Goal: Task Accomplishment & Management: Use online tool/utility

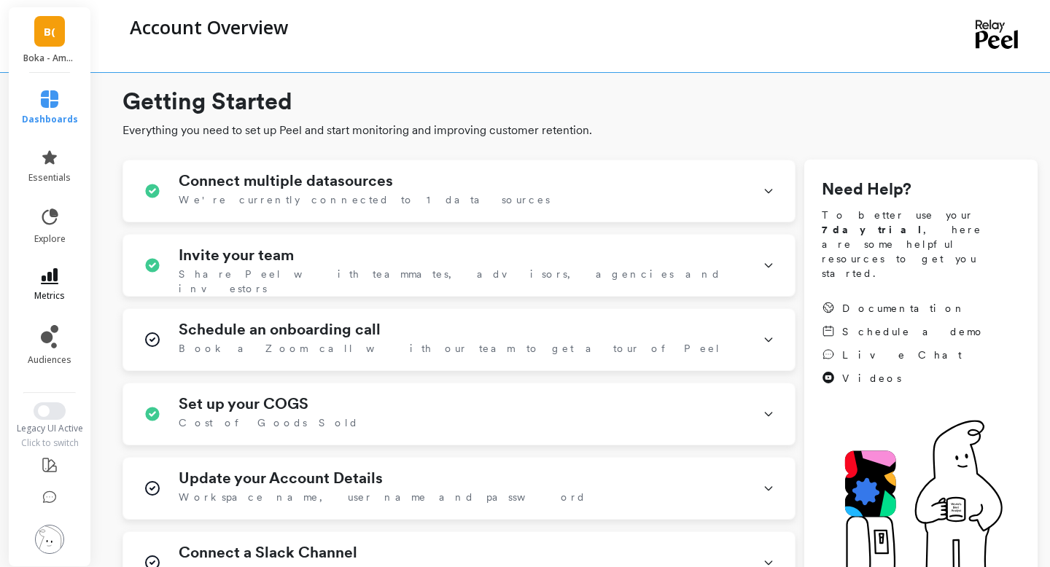
click at [51, 275] on icon at bounding box center [50, 276] width 18 height 16
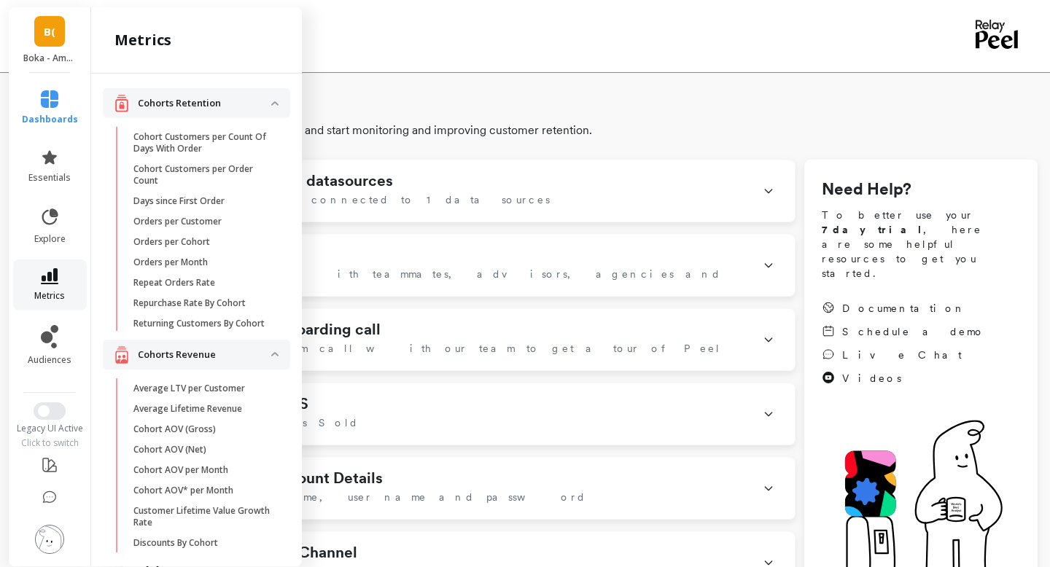
scroll to position [460, 0]
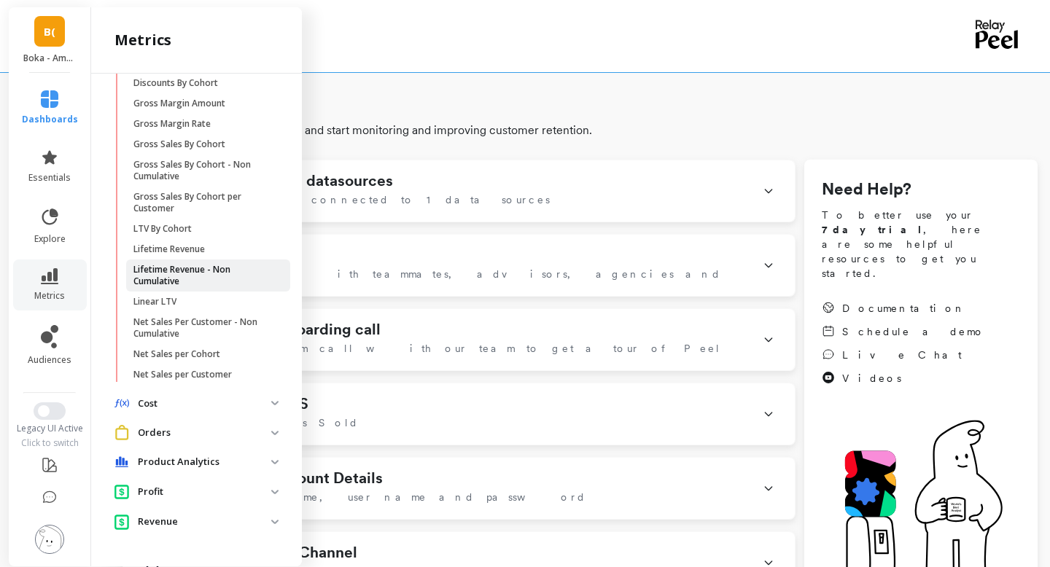
click at [201, 277] on p "Lifetime Revenue - Non Cumulative" at bounding box center [202, 275] width 139 height 23
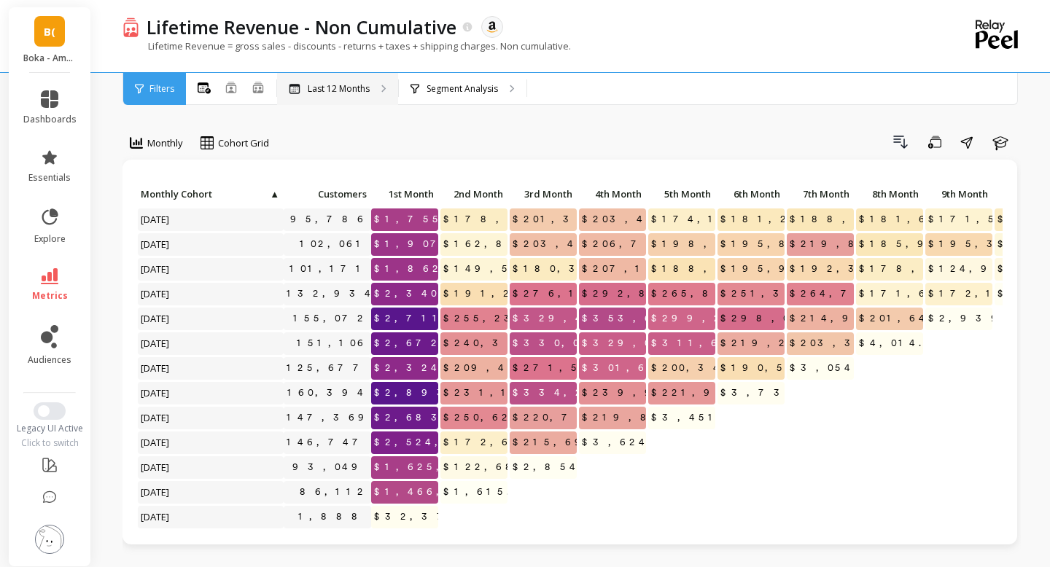
click at [356, 81] on div "Last 12 Months" at bounding box center [337, 89] width 121 height 32
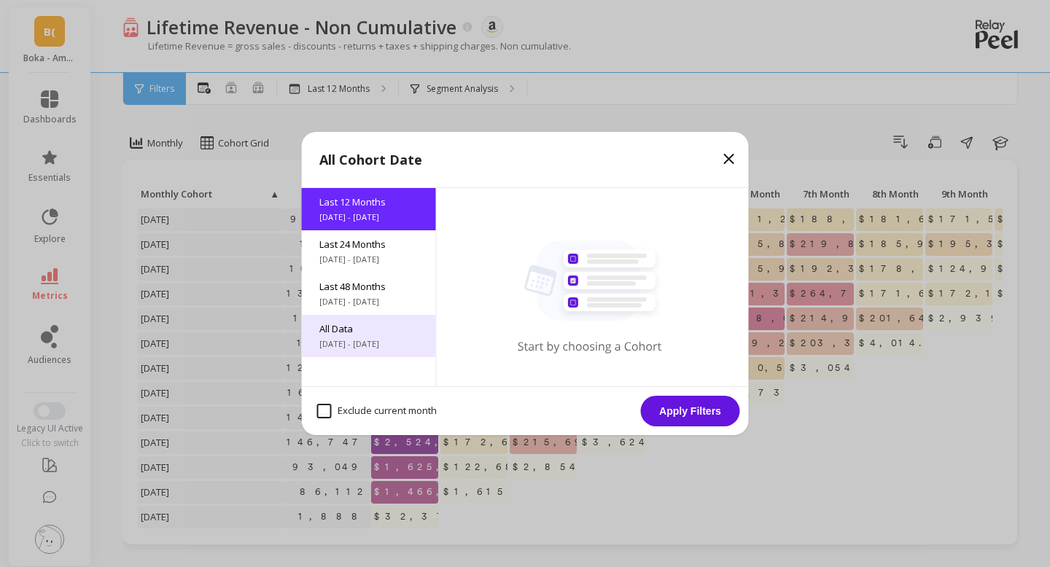
click at [352, 335] on span "All Data" at bounding box center [368, 328] width 99 height 13
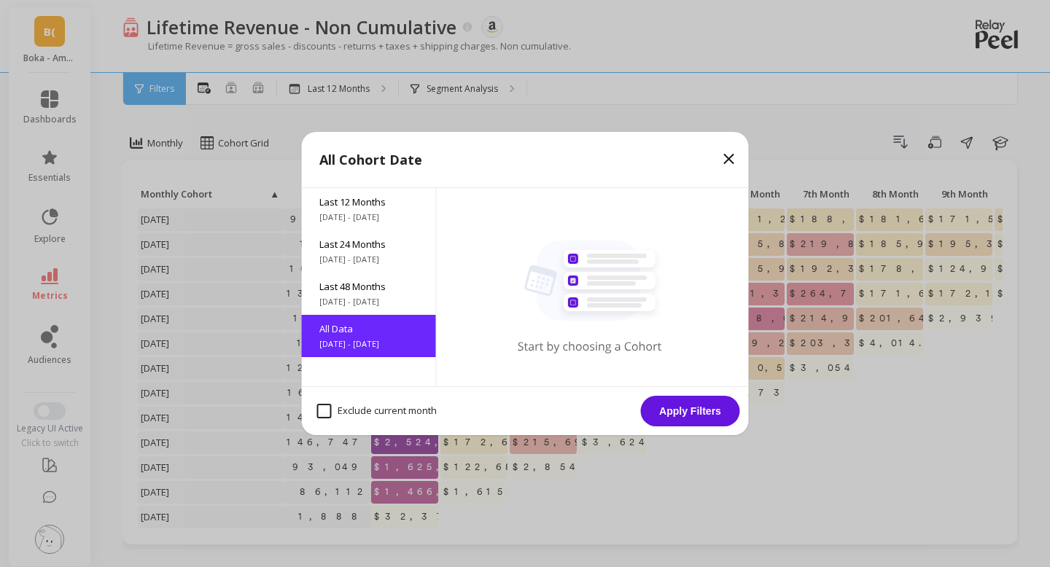
click at [675, 408] on button "Apply Filters" at bounding box center [690, 411] width 99 height 31
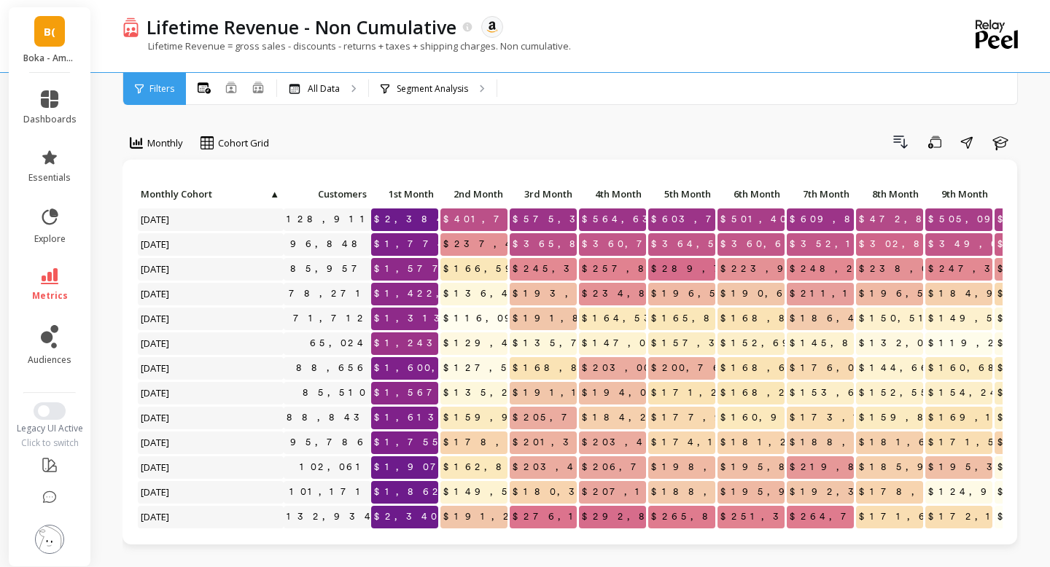
click at [52, 39] on link "B(" at bounding box center [49, 31] width 31 height 31
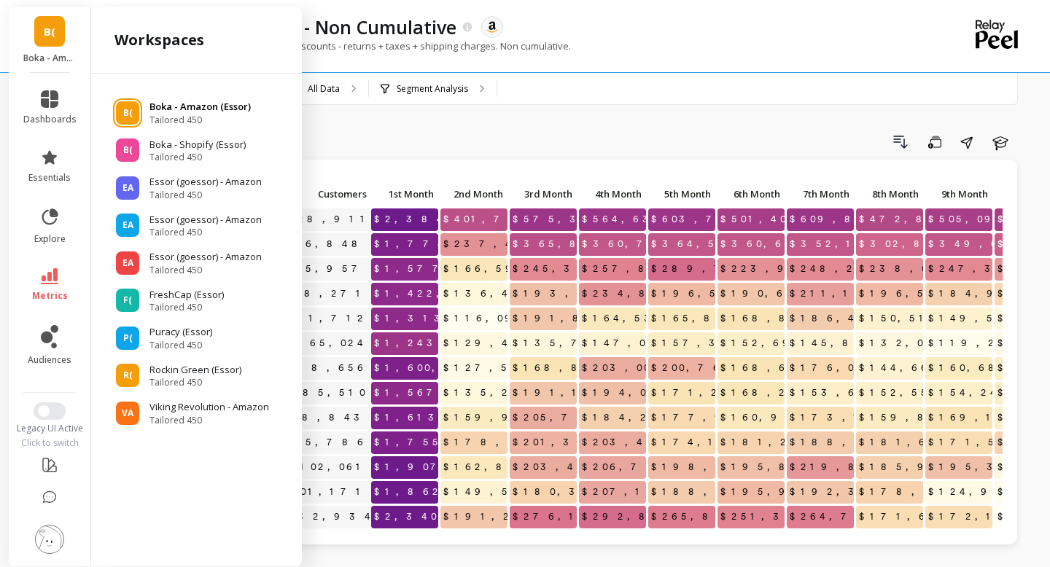
click at [165, 111] on p "Boka - Amazon (Essor)" at bounding box center [199, 107] width 101 height 15
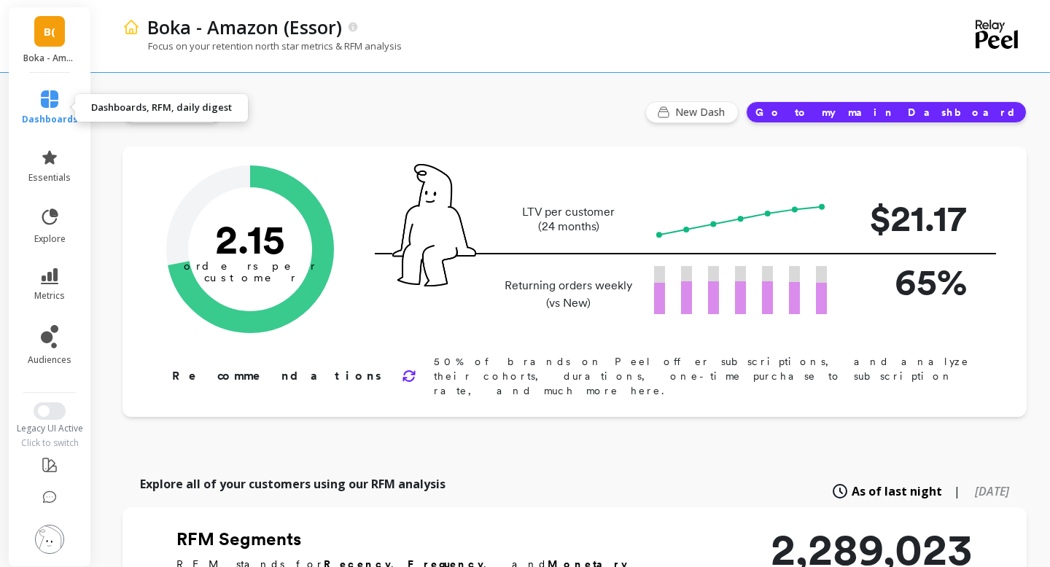
click at [58, 110] on link "dashboards" at bounding box center [50, 107] width 56 height 35
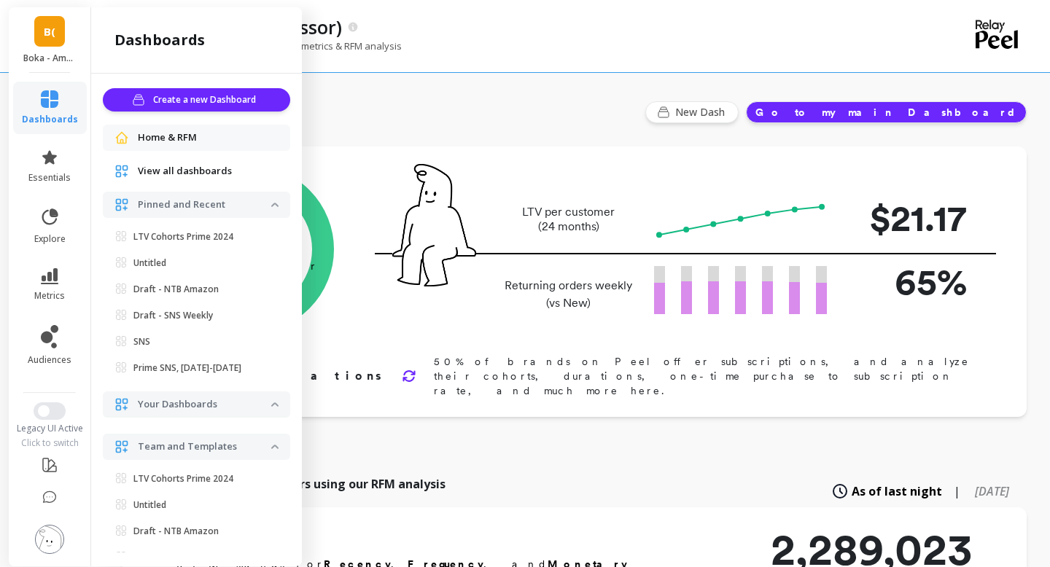
click at [218, 208] on p "Pinned and Recent" at bounding box center [204, 205] width 133 height 15
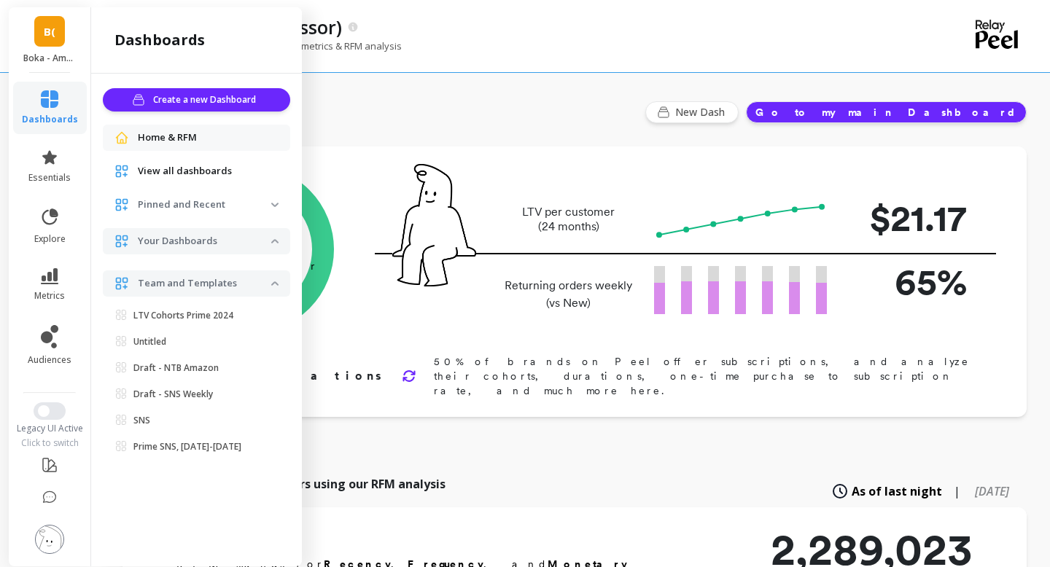
click at [218, 283] on p "Team and Templates" at bounding box center [204, 283] width 133 height 15
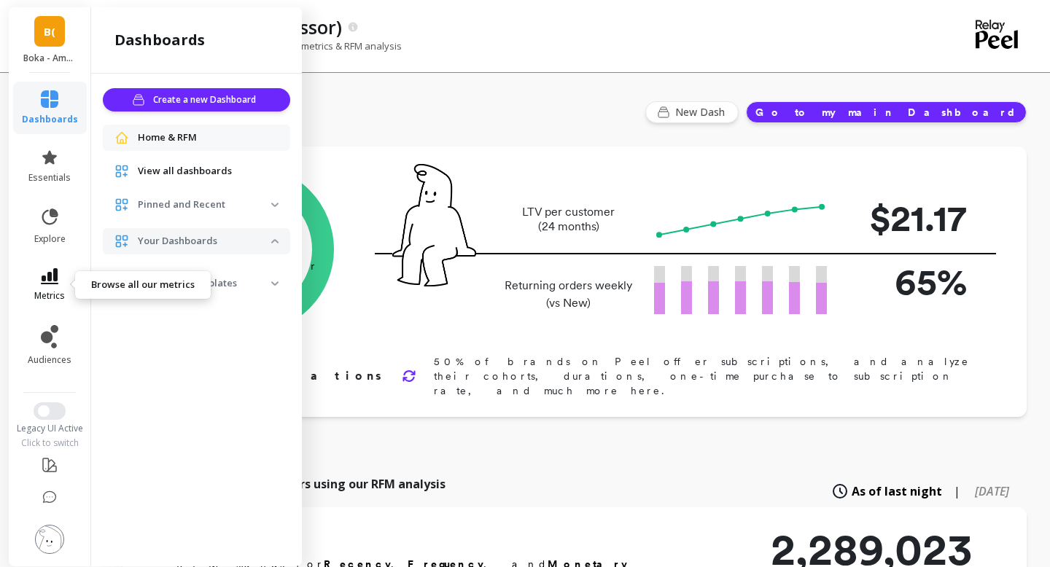
click at [50, 276] on icon at bounding box center [50, 276] width 18 height 16
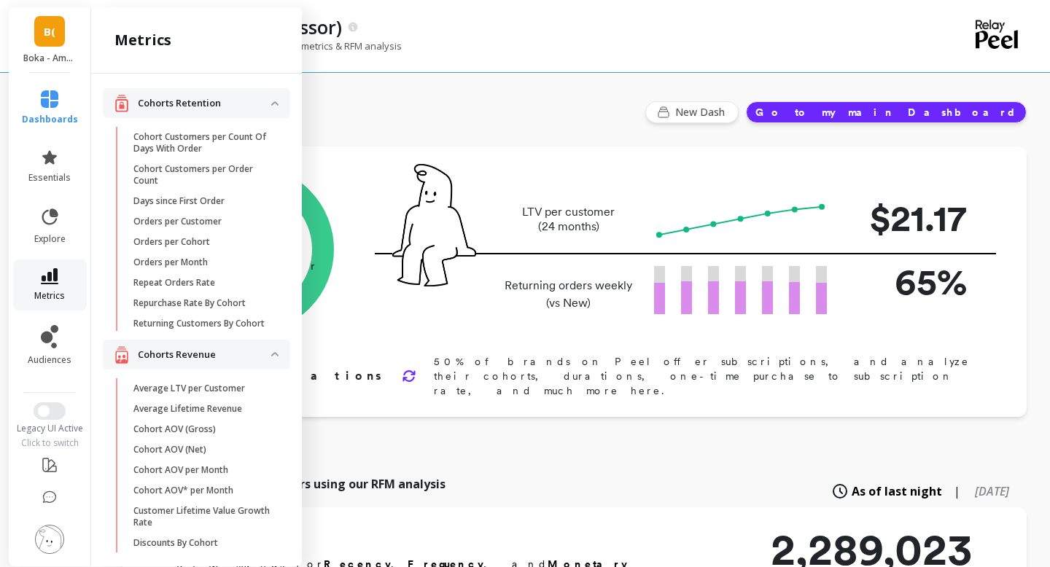
scroll to position [460, 0]
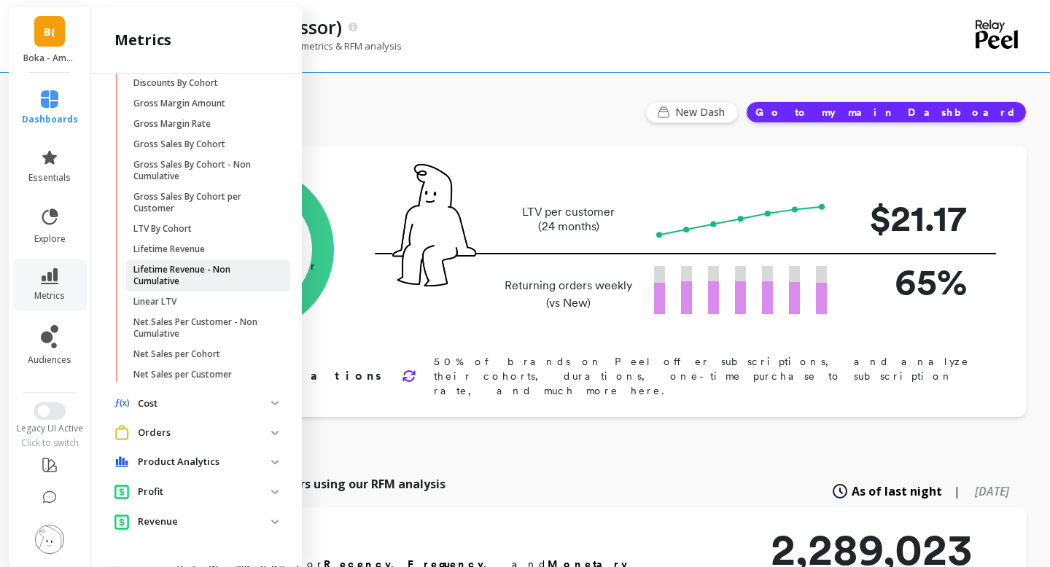
click at [184, 268] on p "Lifetime Revenue - Non Cumulative" at bounding box center [202, 275] width 139 height 23
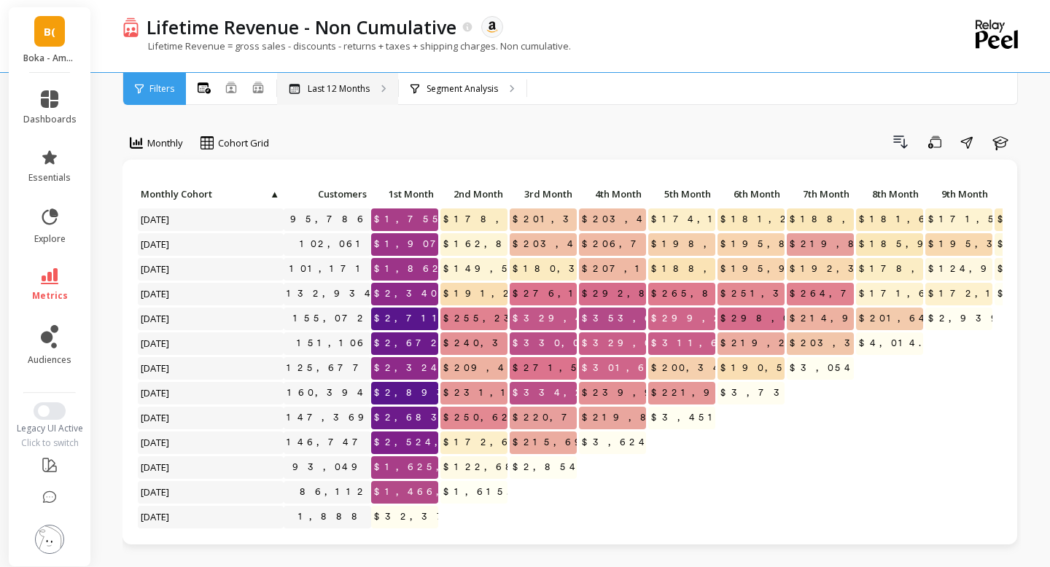
click at [344, 86] on p "Last 12 Months" at bounding box center [339, 89] width 62 height 12
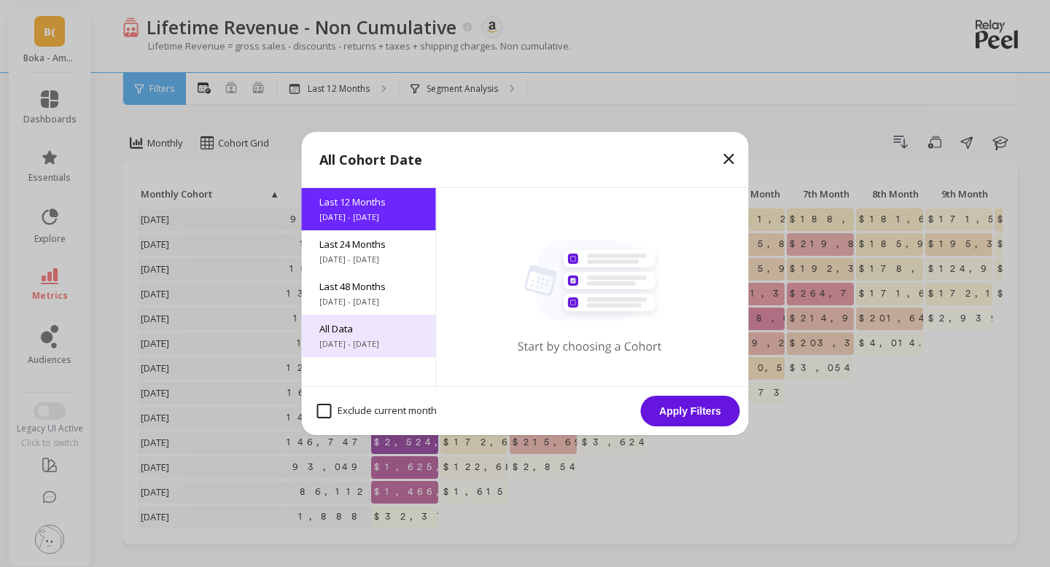
click at [346, 345] on span "[DATE] - [DATE]" at bounding box center [368, 344] width 99 height 12
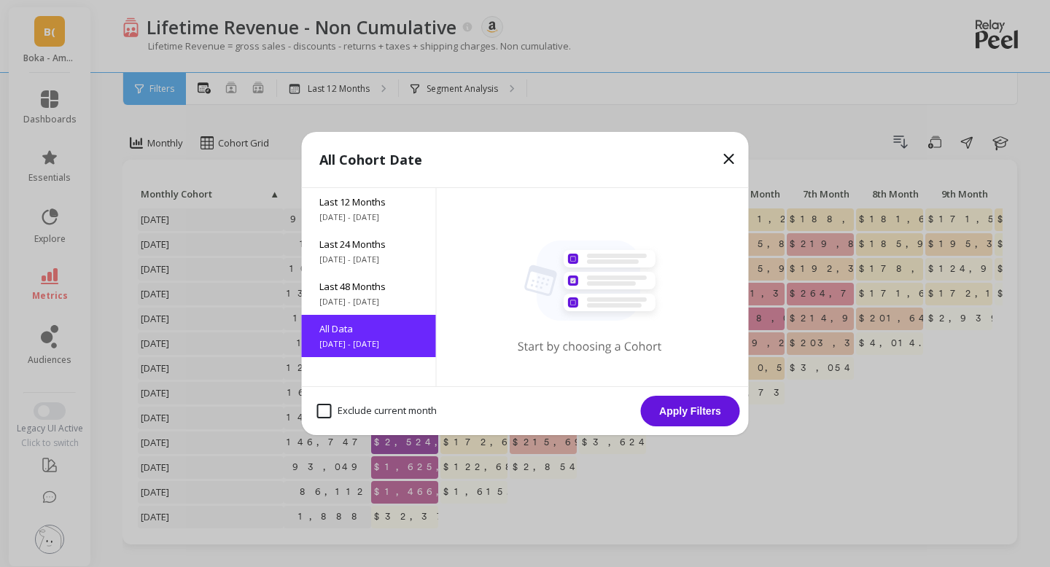
click at [673, 408] on button "Apply Filters" at bounding box center [690, 411] width 99 height 31
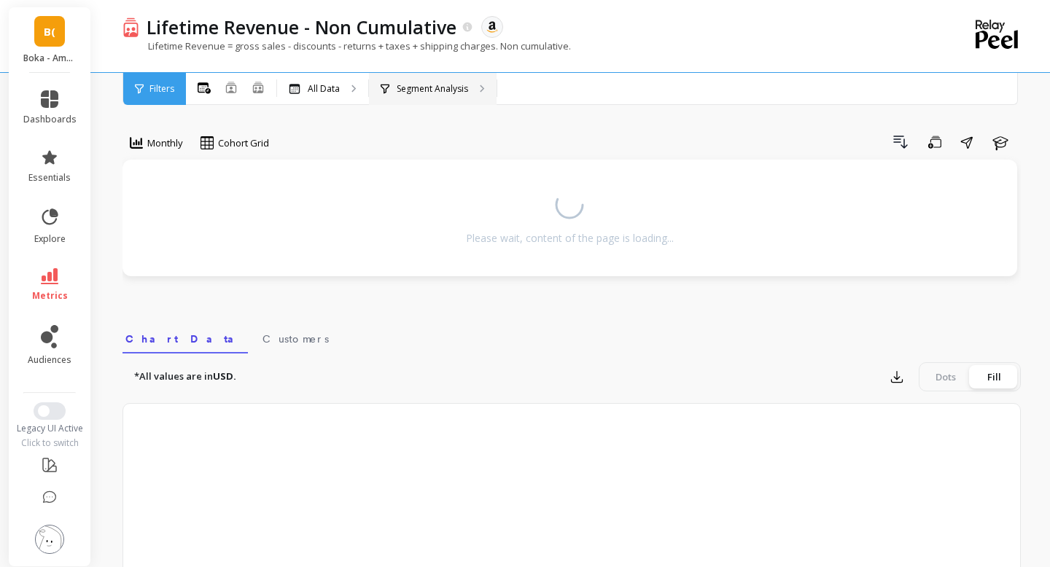
click at [450, 89] on p "Segment Analysis" at bounding box center [432, 89] width 71 height 12
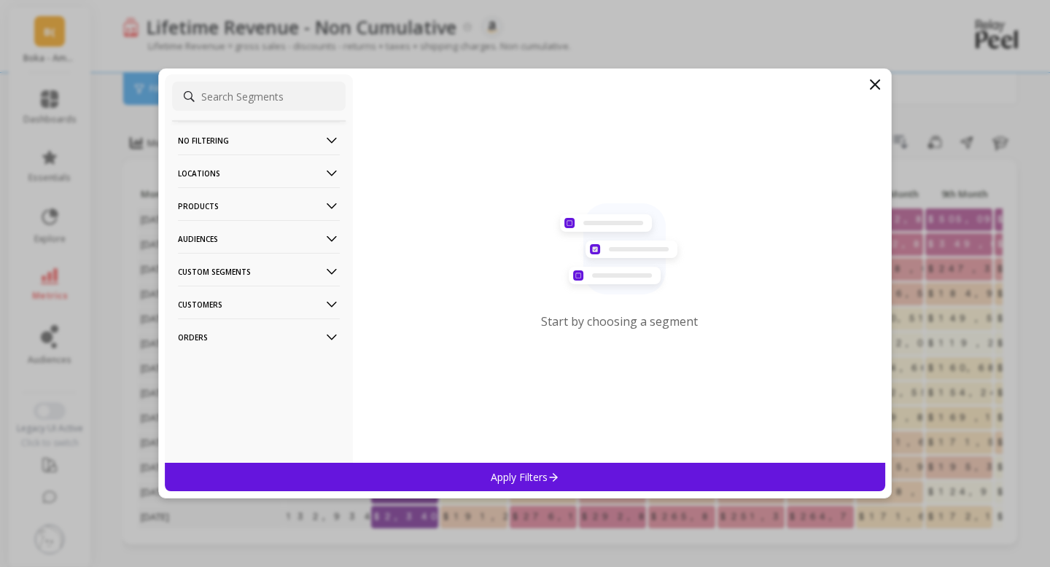
click at [260, 185] on p "Locations" at bounding box center [259, 173] width 162 height 37
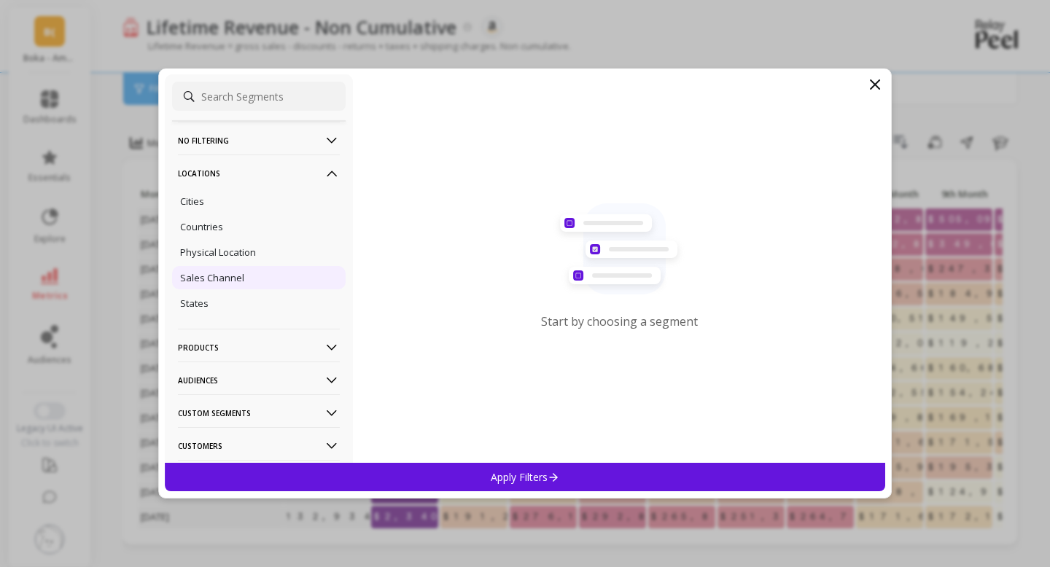
click at [218, 288] on div "Sales Channel" at bounding box center [259, 277] width 174 height 23
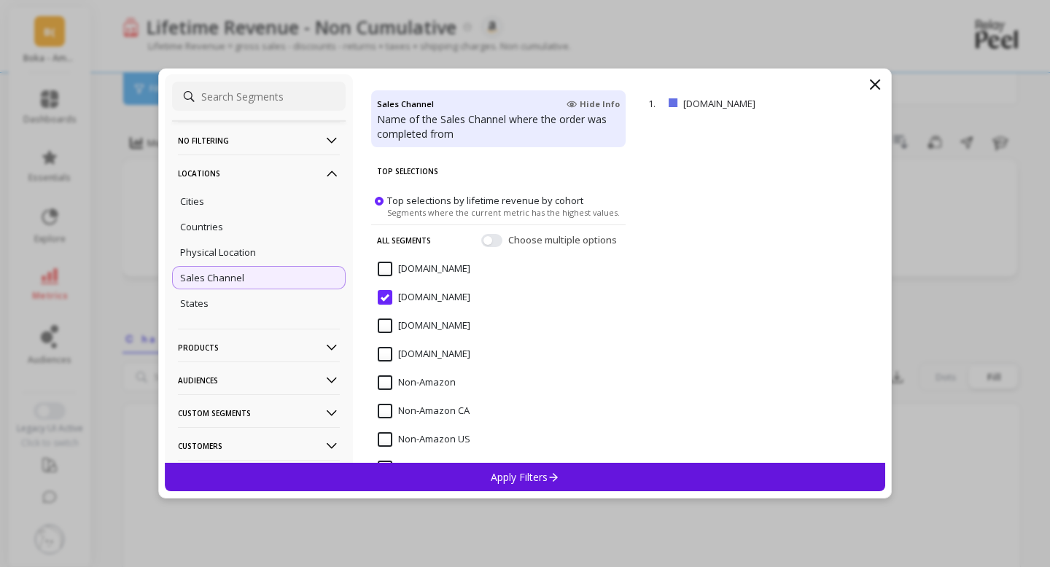
scroll to position [35, 0]
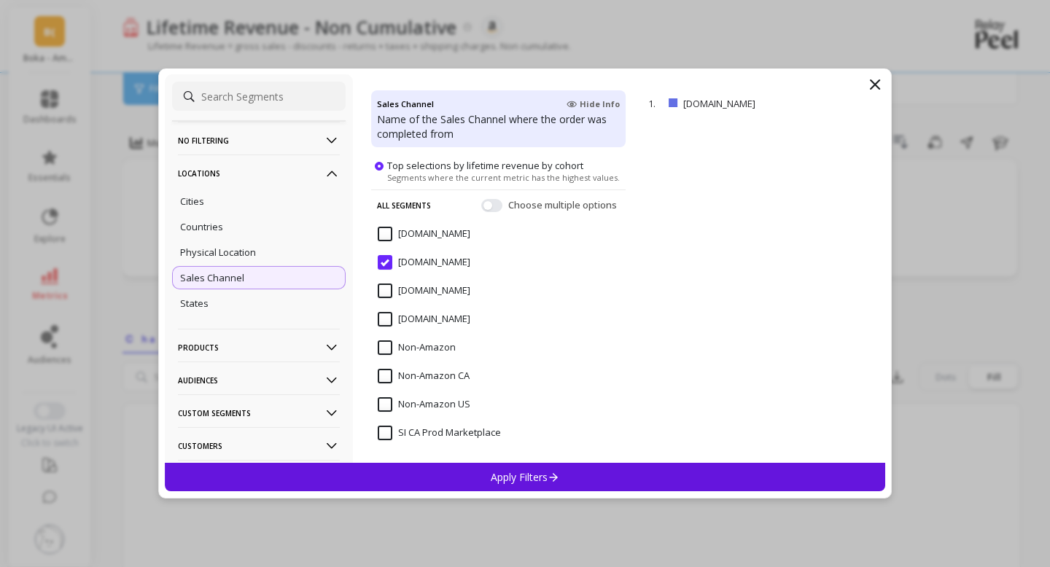
click at [572, 486] on div "Apply Filters" at bounding box center [525, 477] width 721 height 28
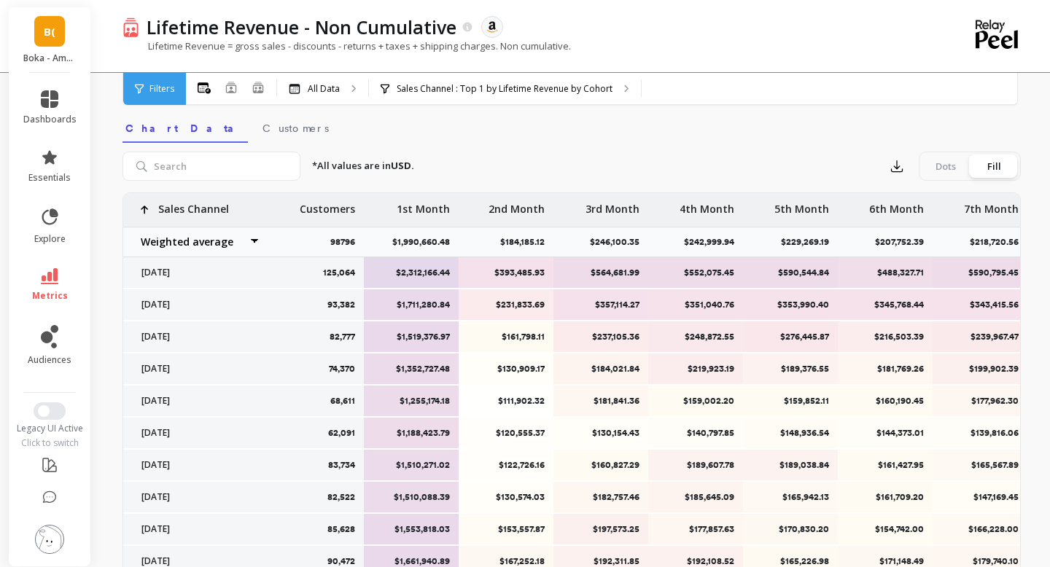
scroll to position [440, 0]
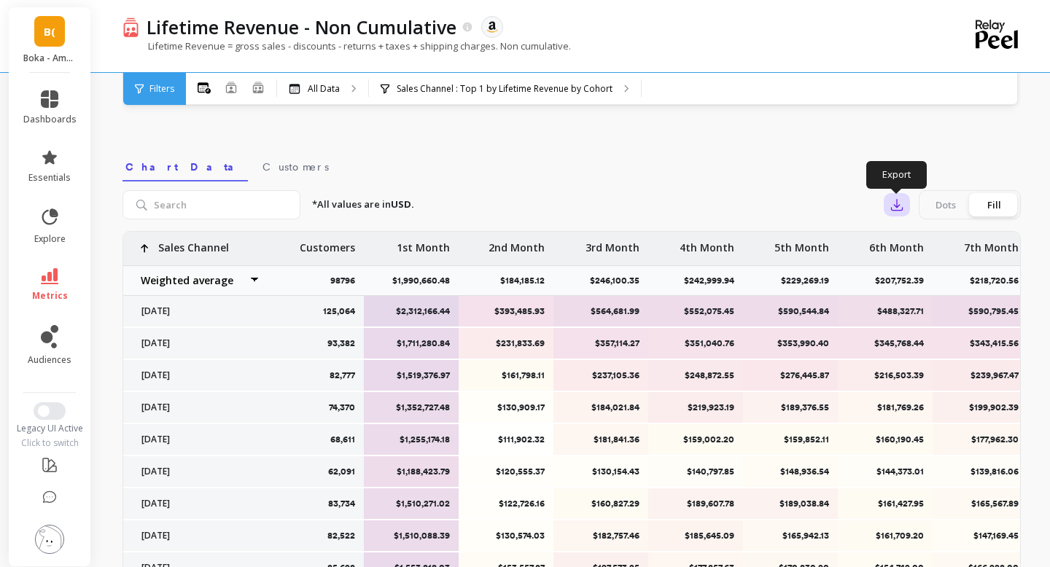
click at [902, 201] on icon "button" at bounding box center [897, 205] width 15 height 15
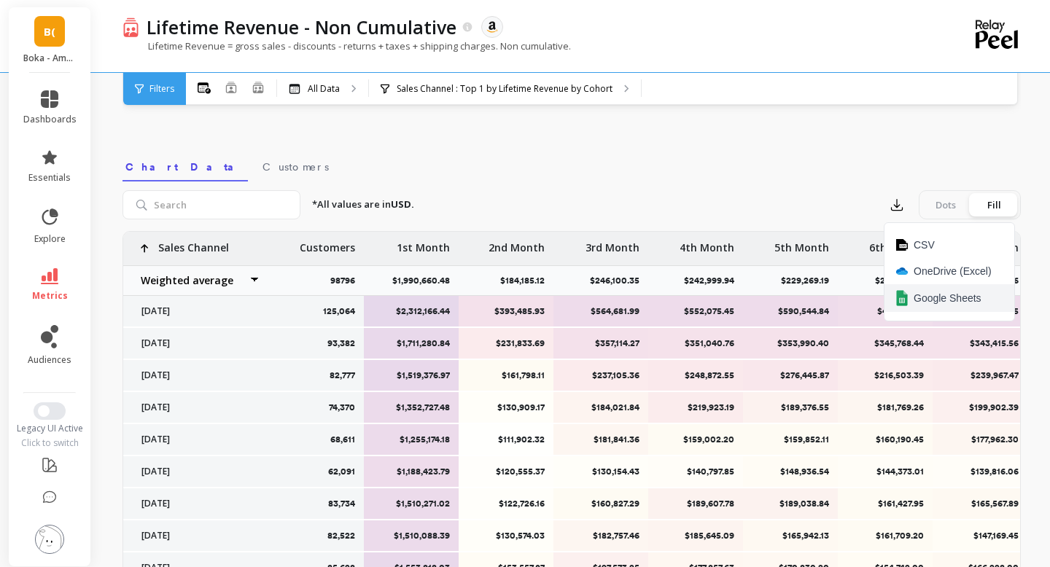
click at [913, 298] on button "Google Sheets" at bounding box center [950, 298] width 130 height 28
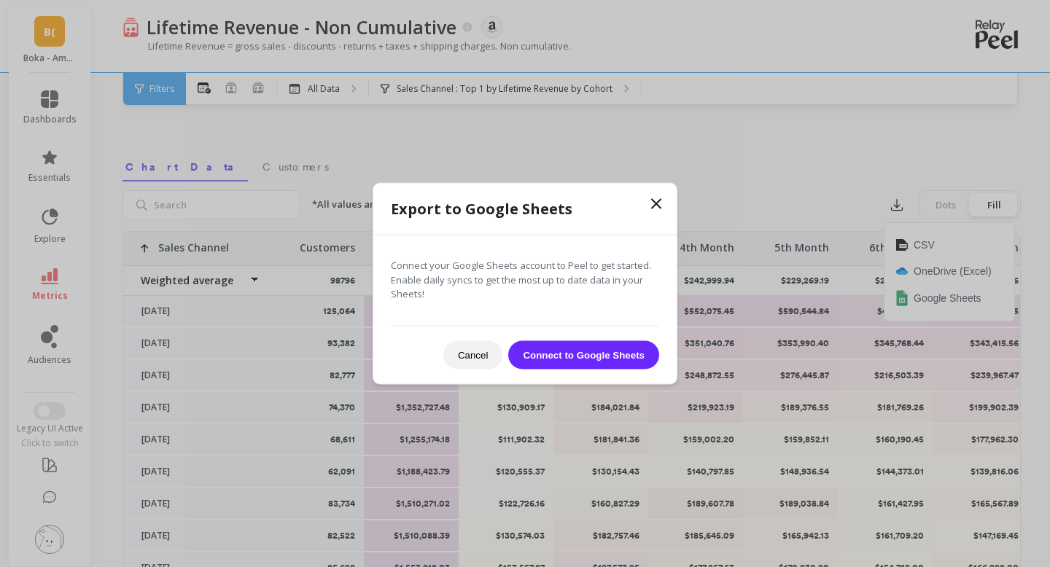
click at [462, 348] on button "Cancel" at bounding box center [473, 355] width 60 height 28
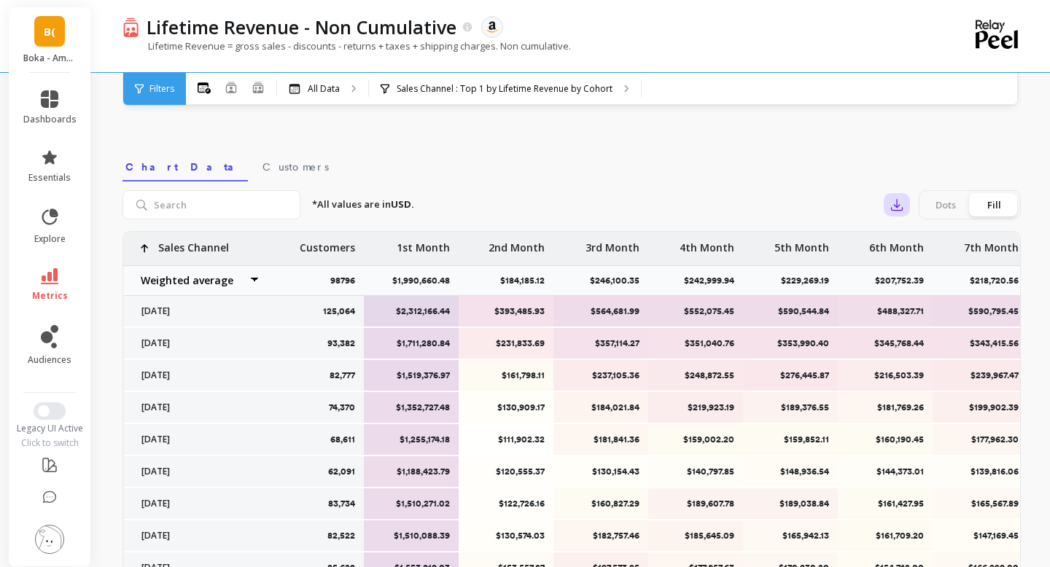
click at [898, 206] on icon "button" at bounding box center [897, 205] width 11 height 11
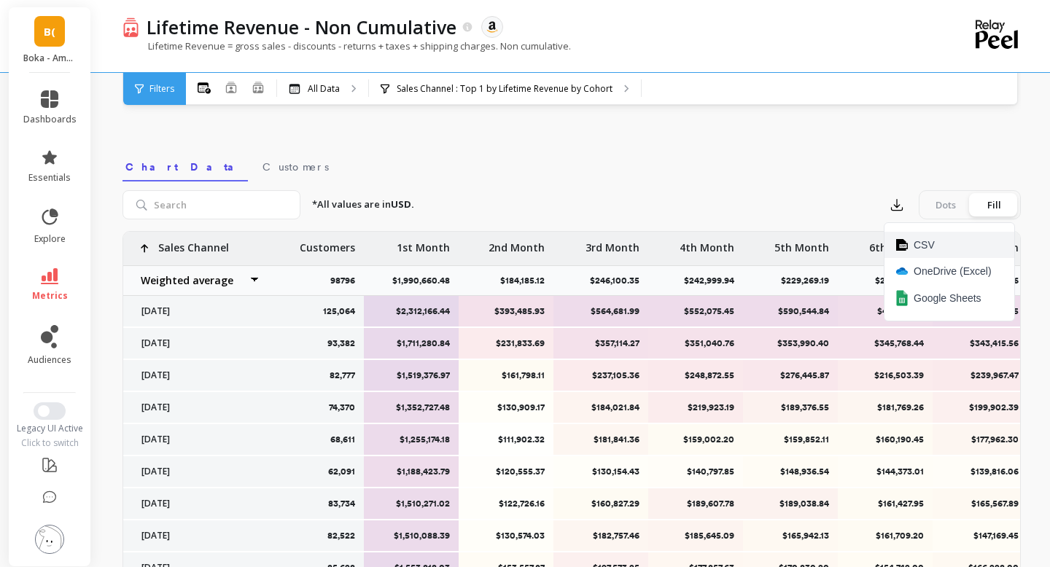
click at [906, 240] on img at bounding box center [902, 245] width 12 height 12
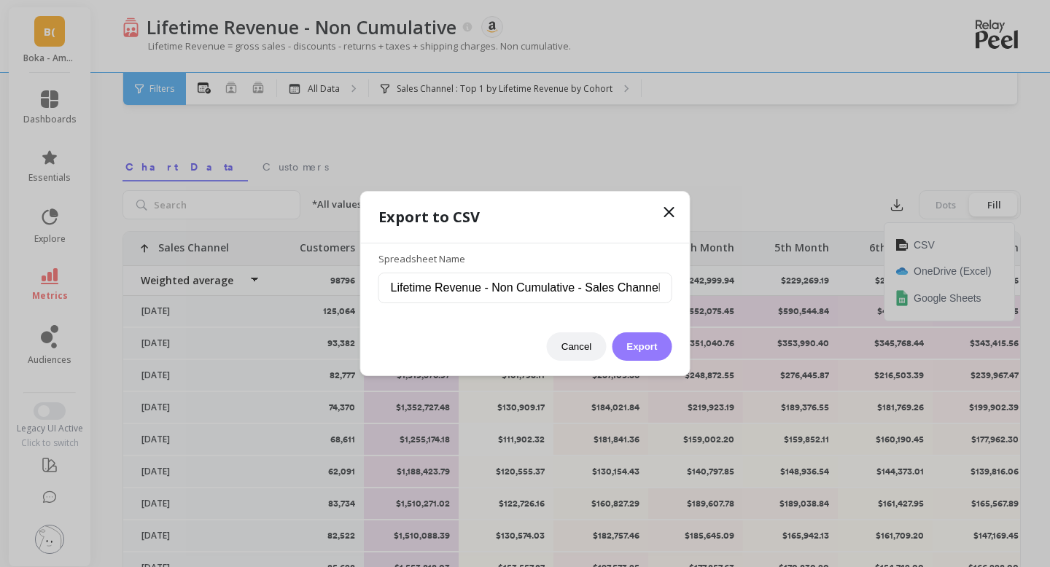
click at [645, 354] on button "Export" at bounding box center [642, 347] width 60 height 28
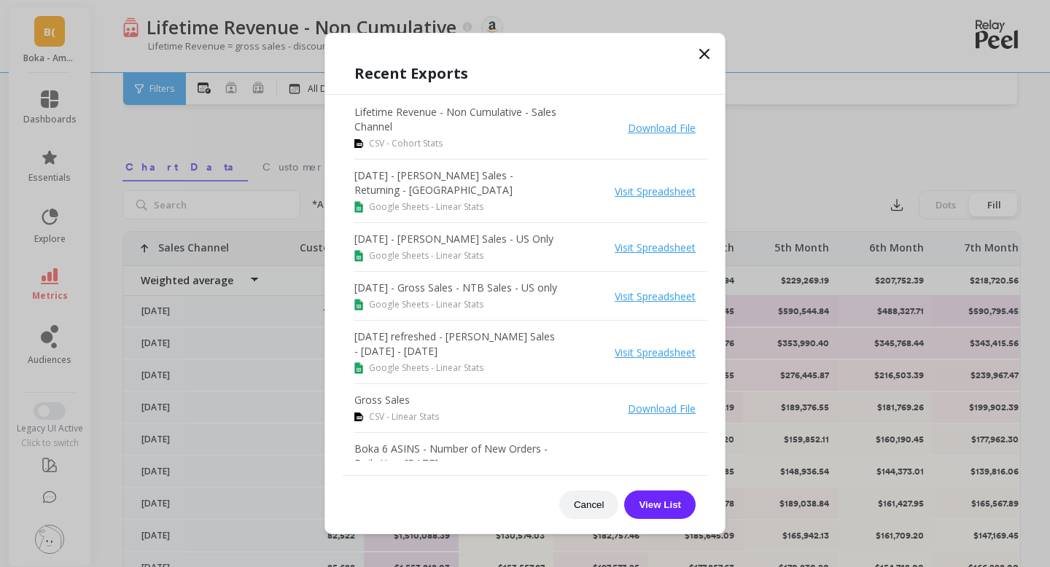
click at [704, 51] on icon at bounding box center [705, 54] width 18 height 18
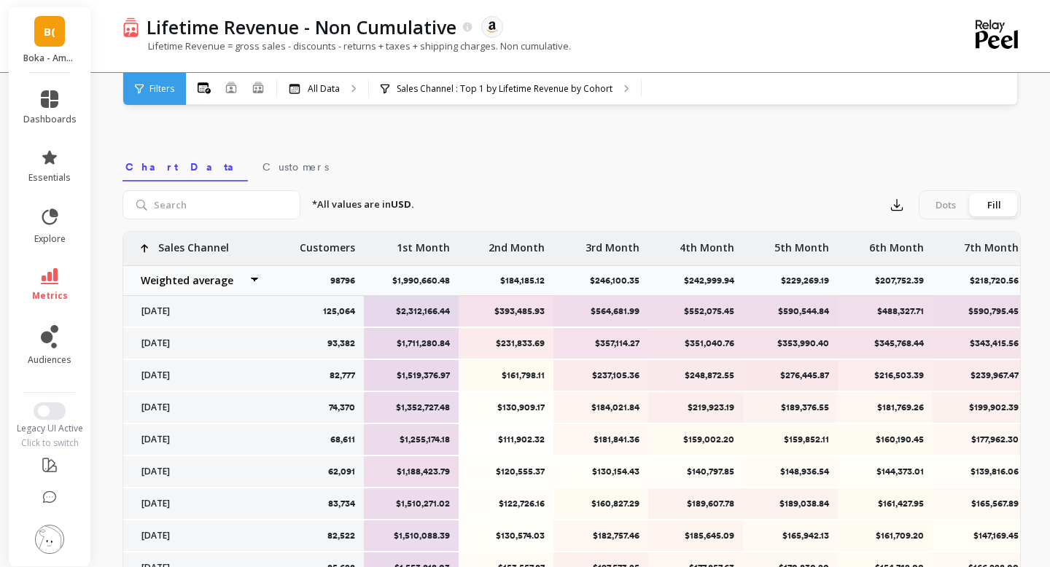
scroll to position [0, 0]
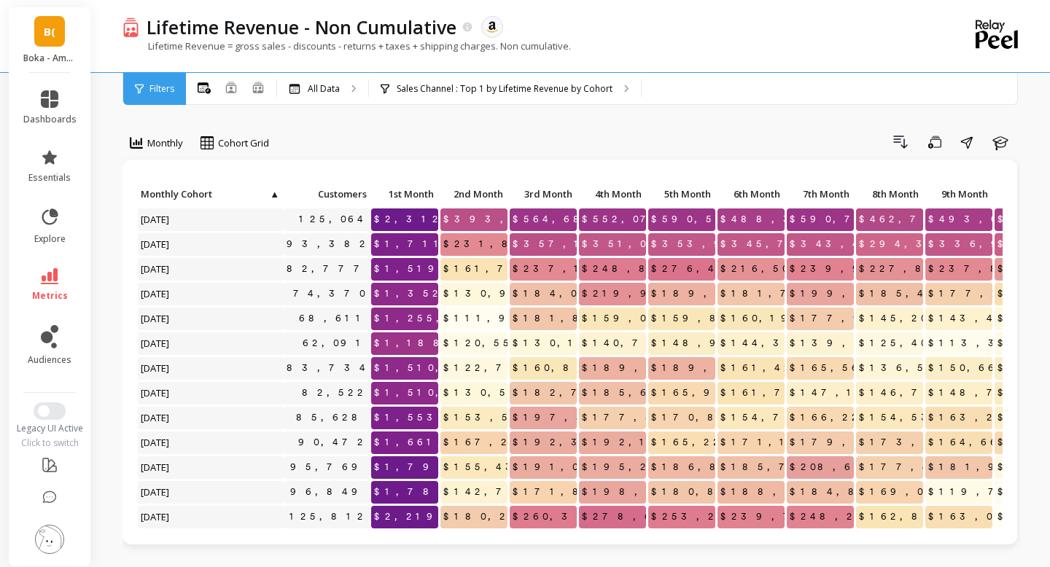
click at [52, 36] on span "B(" at bounding box center [50, 31] width 12 height 17
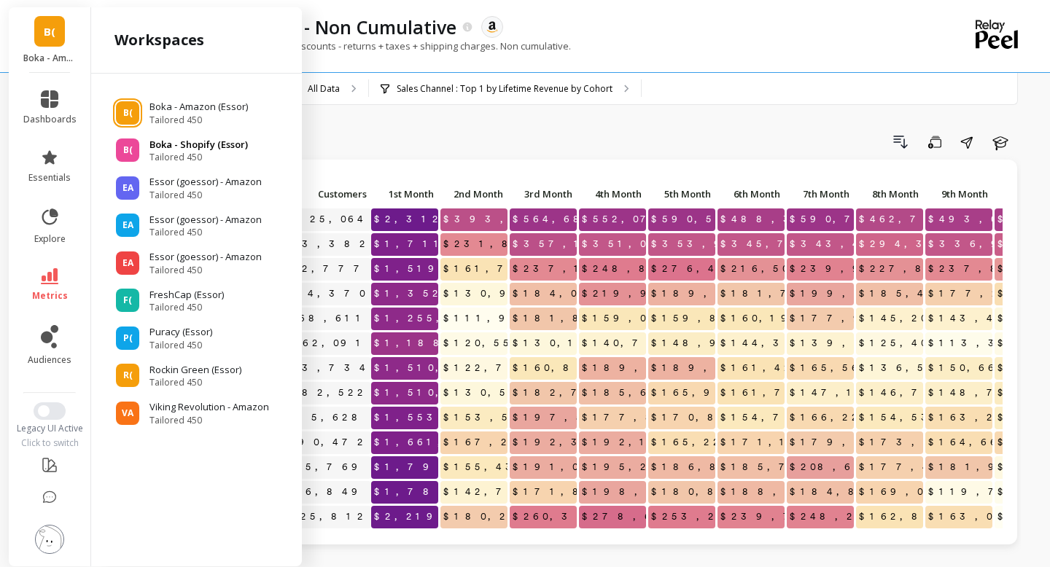
click at [201, 146] on p "Boka - Shopify (Essor)" at bounding box center [198, 145] width 98 height 15
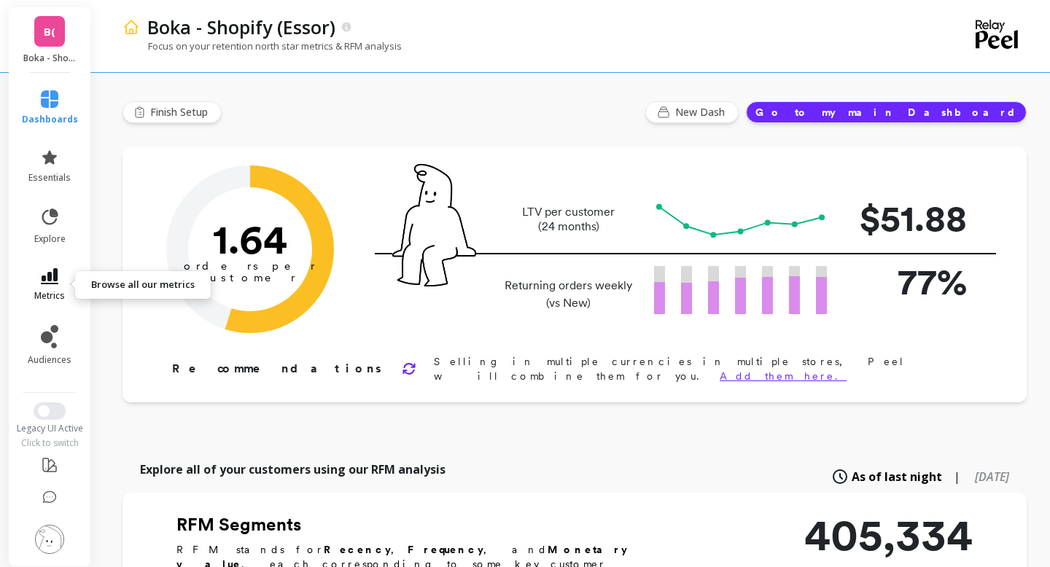
click at [55, 295] on span "metrics" at bounding box center [49, 296] width 31 height 12
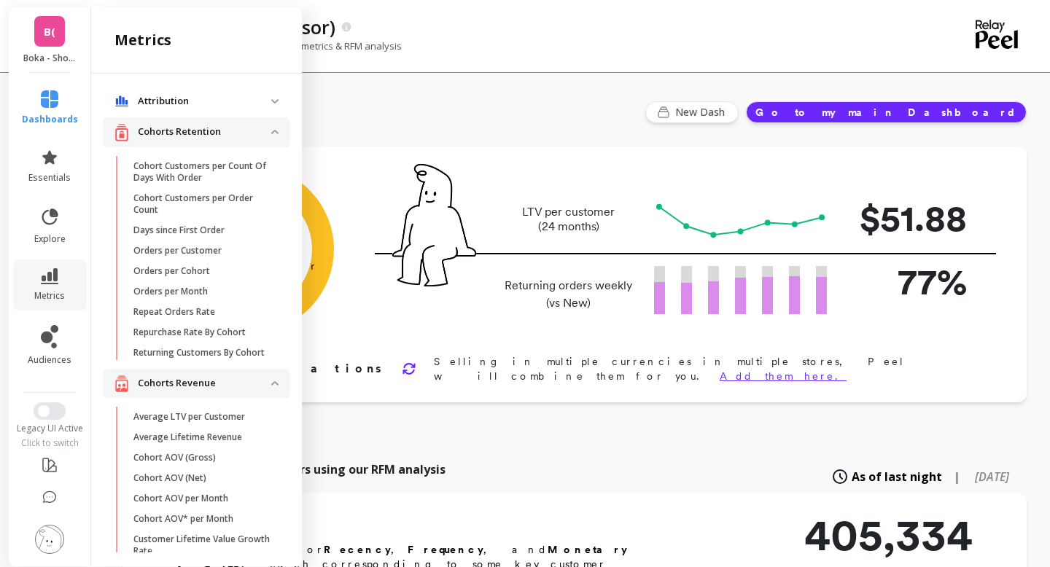
scroll to position [460, 0]
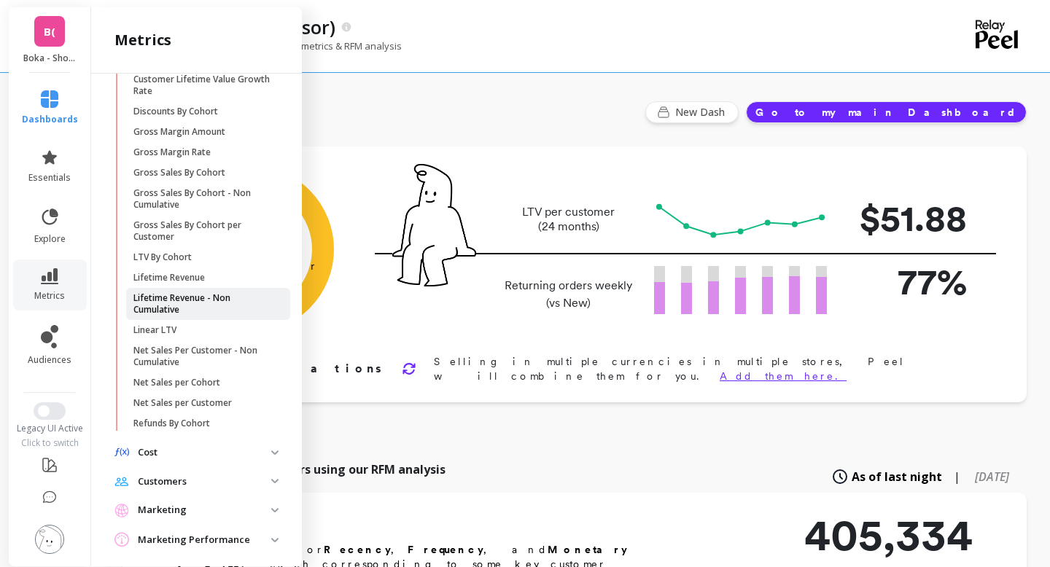
click at [176, 306] on p "Lifetime Revenue - Non Cumulative" at bounding box center [202, 303] width 139 height 23
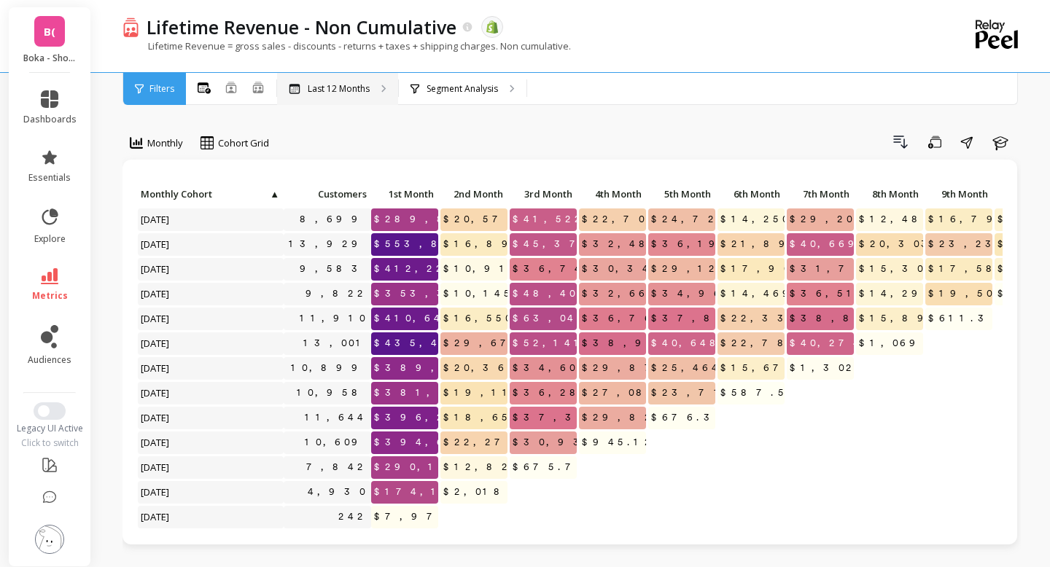
click at [336, 91] on p "Last 12 Months" at bounding box center [339, 89] width 62 height 12
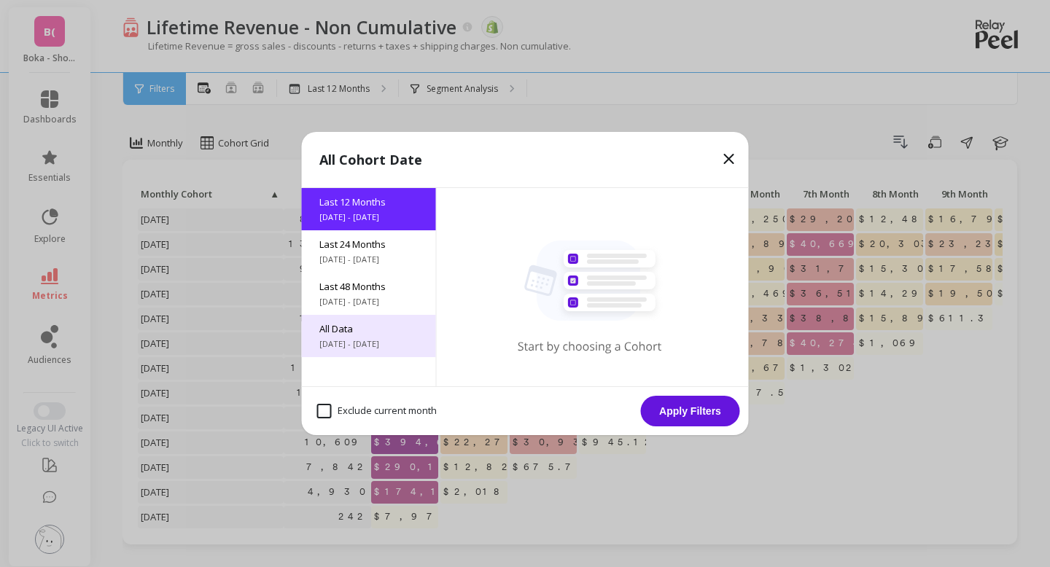
click at [350, 342] on span "[DATE] - [DATE]" at bounding box center [368, 344] width 99 height 12
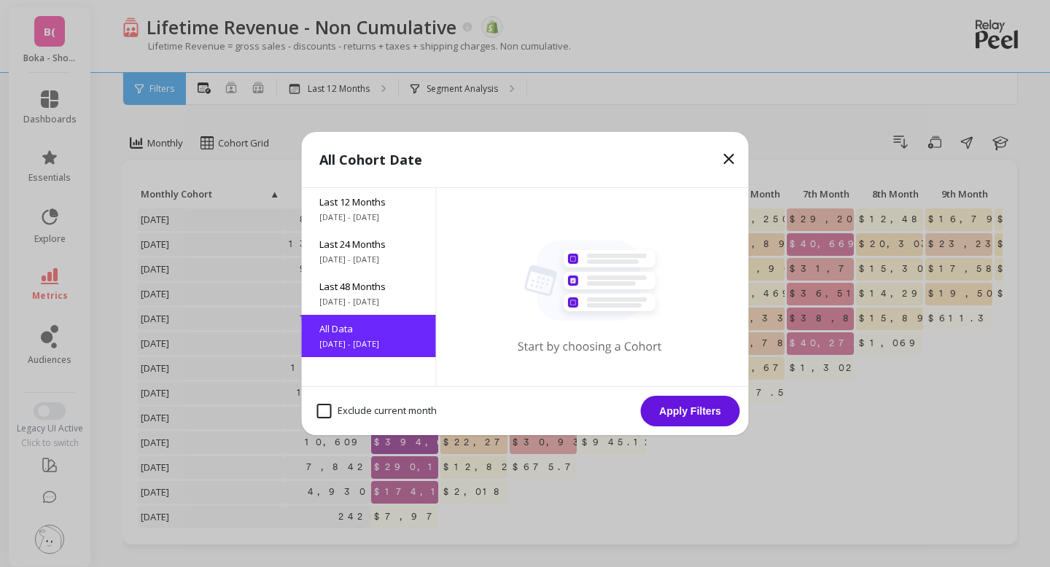
click at [682, 410] on button "Apply Filters" at bounding box center [690, 411] width 99 height 31
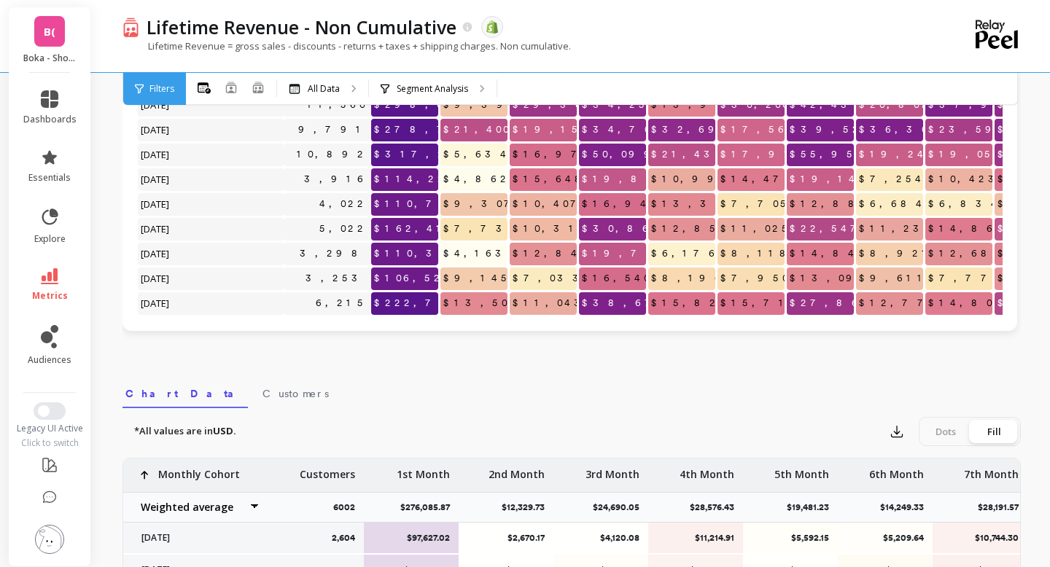
scroll to position [1, 0]
click at [897, 433] on icon "button" at bounding box center [897, 432] width 11 height 11
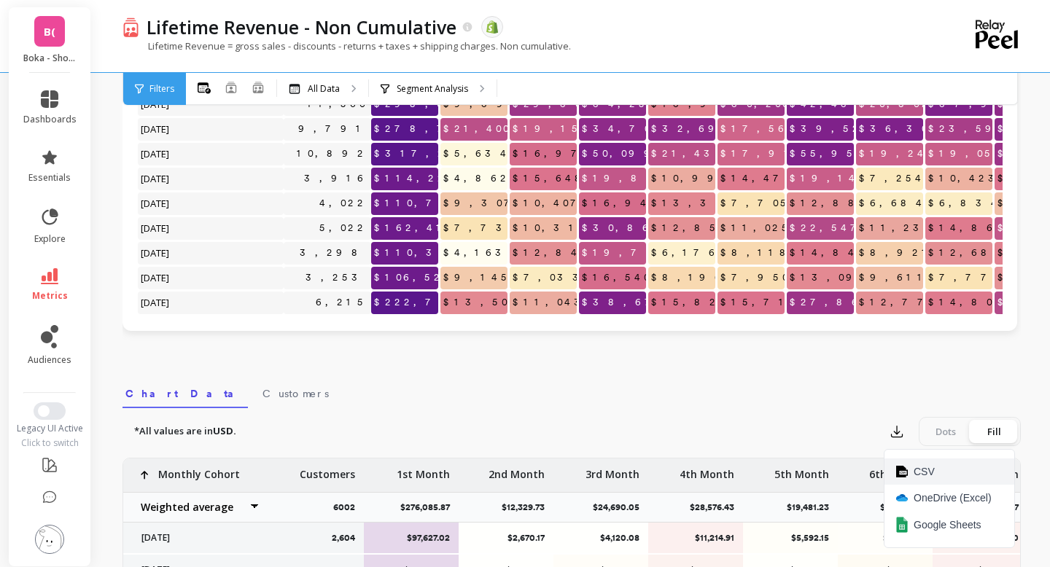
click at [924, 470] on span "CSV" at bounding box center [924, 472] width 21 height 15
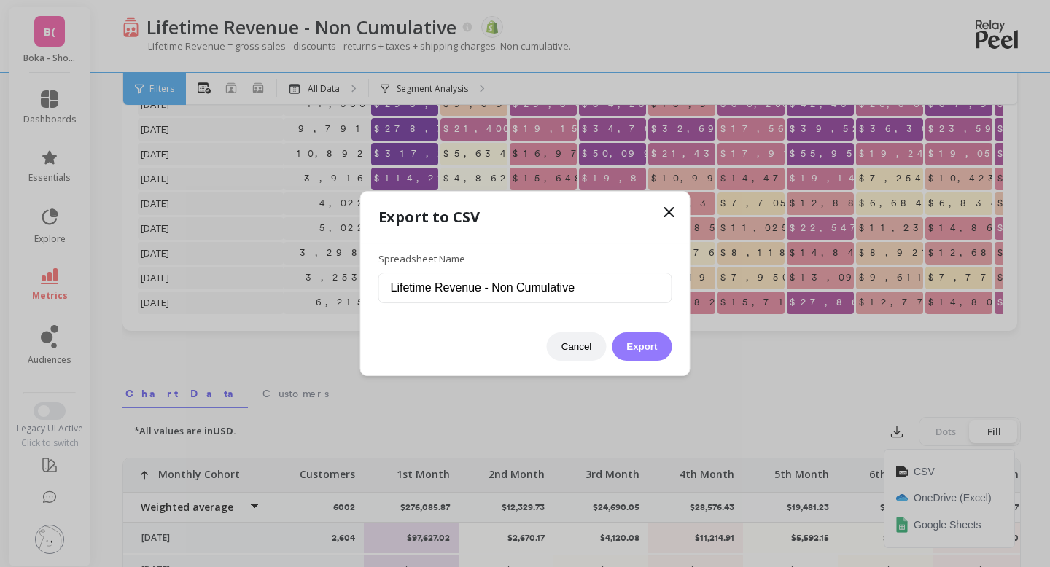
click at [653, 349] on button "Export" at bounding box center [642, 347] width 60 height 28
